Goal: Transaction & Acquisition: Purchase product/service

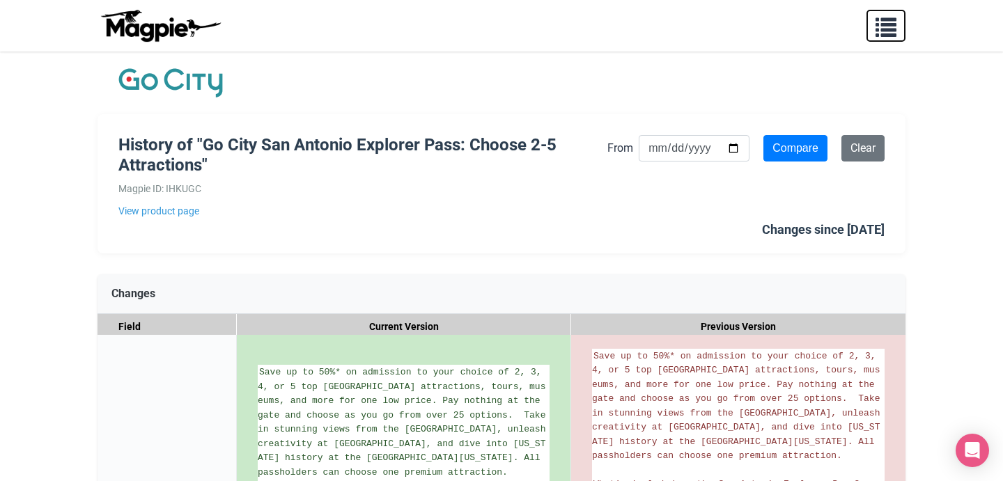
click at [893, 29] on span "button" at bounding box center [886, 24] width 21 height 21
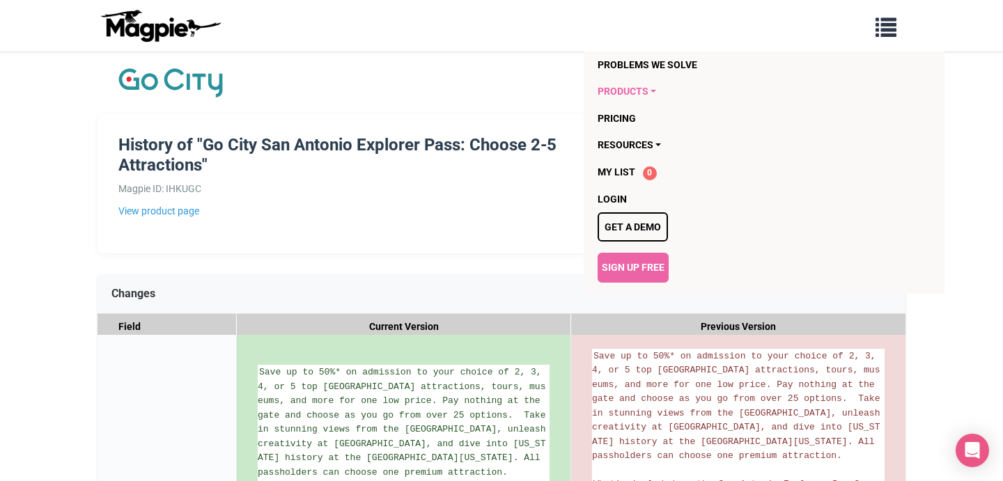
click at [649, 89] on link "Products" at bounding box center [736, 91] width 277 height 26
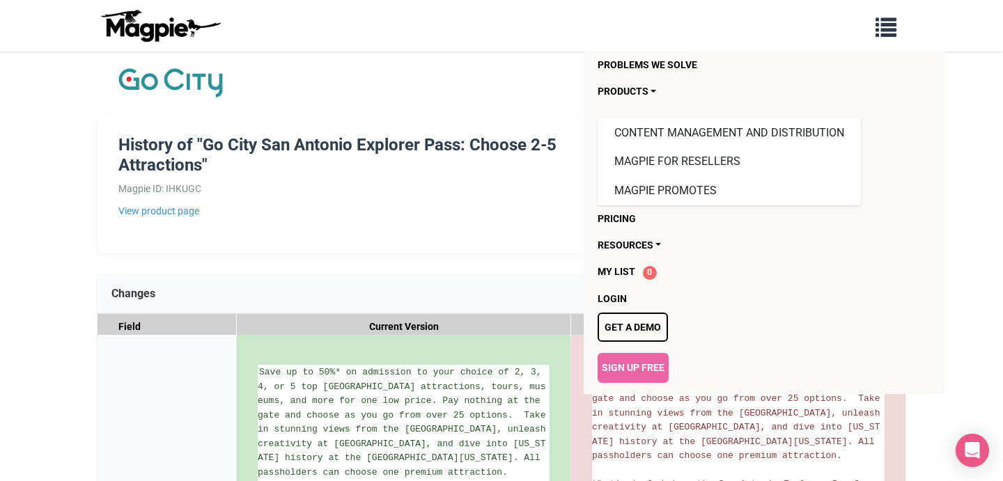
click at [172, 68] on img at bounding box center [170, 82] width 104 height 35
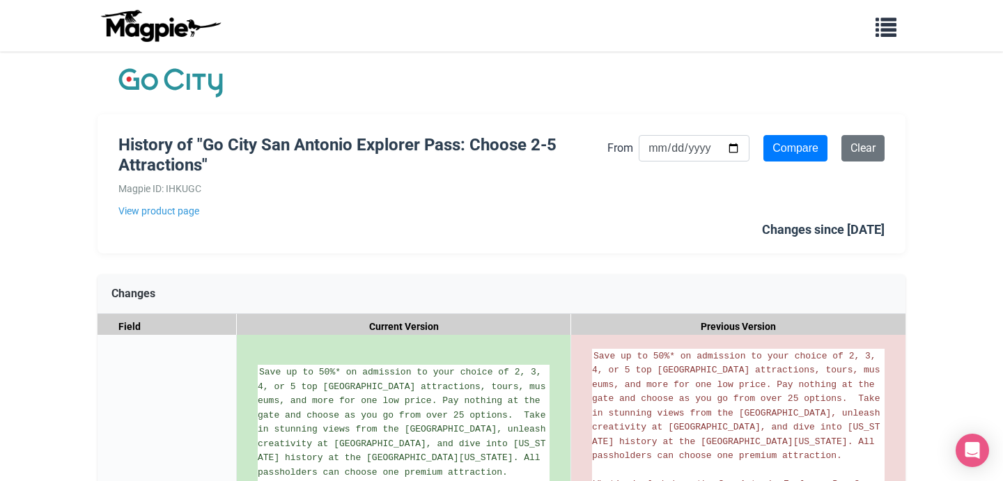
drag, startPoint x: 171, startPoint y: 79, endPoint x: 169, endPoint y: 94, distance: 15.6
click at [171, 79] on img at bounding box center [170, 82] width 104 height 35
click at [169, 215] on link "View product page" at bounding box center [362, 210] width 489 height 15
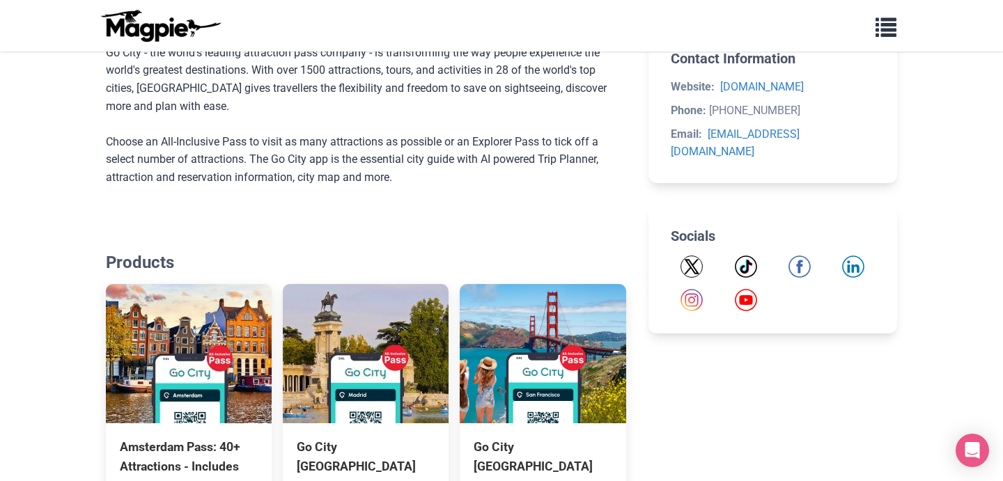
scroll to position [410, 0]
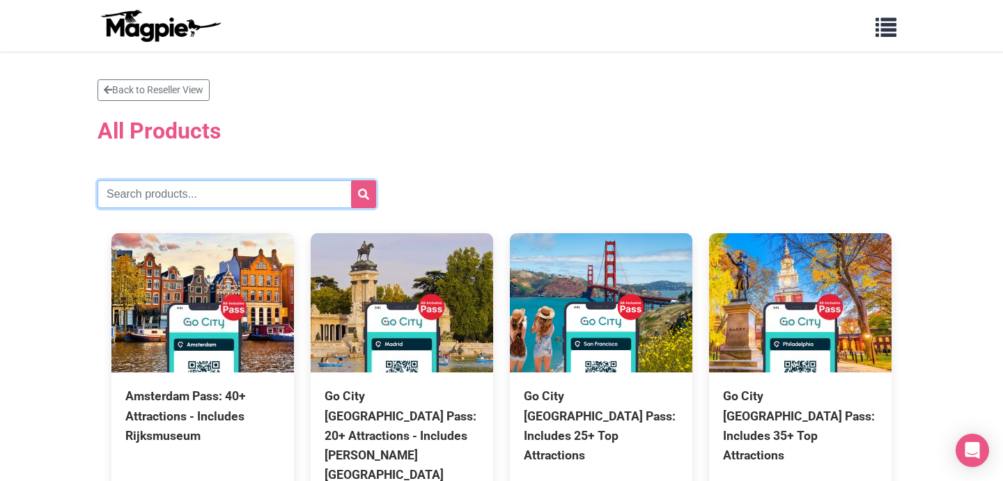
click at [180, 194] on input "text" at bounding box center [237, 194] width 279 height 28
type input "san diego"
click at [351, 180] on button "submit" at bounding box center [363, 194] width 25 height 28
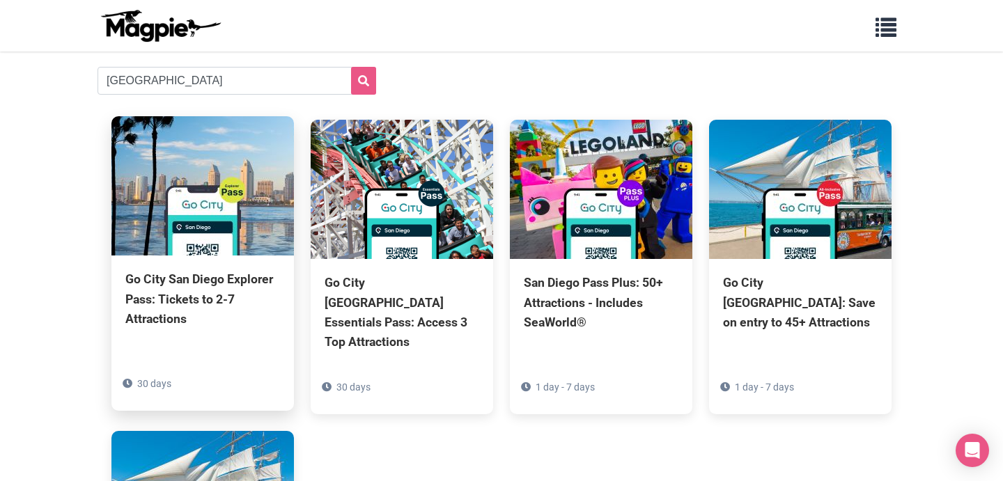
scroll to position [127, 0]
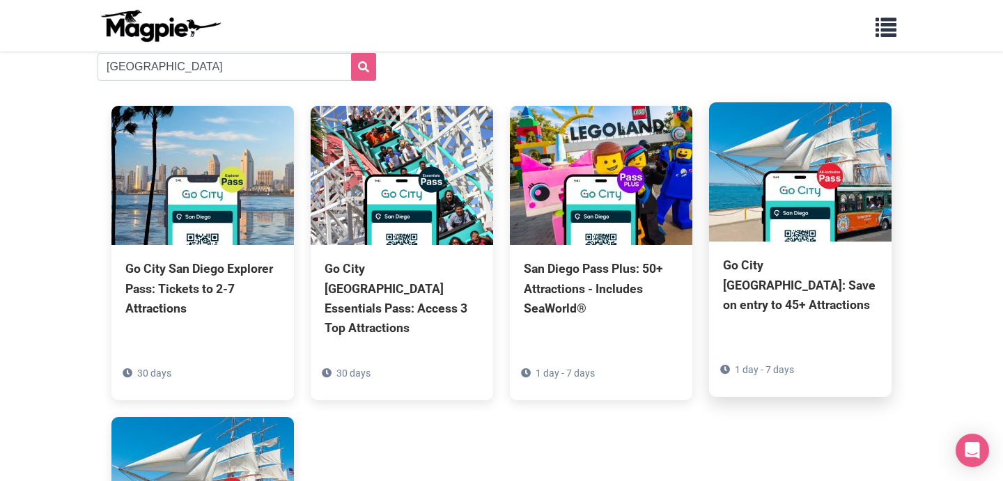
click at [764, 268] on div "Go City [GEOGRAPHIC_DATA]: Save on entry to 45+ Attractions" at bounding box center [800, 285] width 155 height 59
